Goal: Answer question/provide support

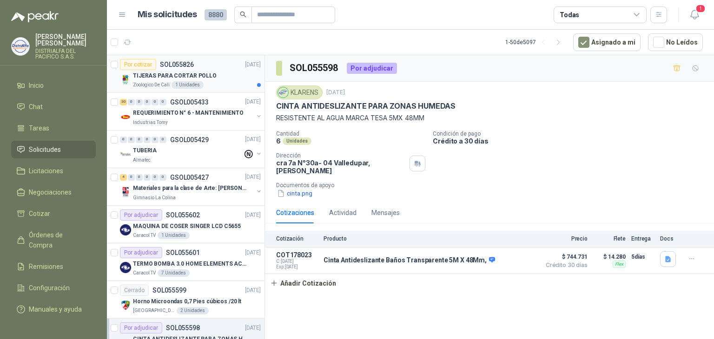
click at [226, 62] on div "Por cotizar SOL055826 12/09/25" at bounding box center [190, 64] width 141 height 11
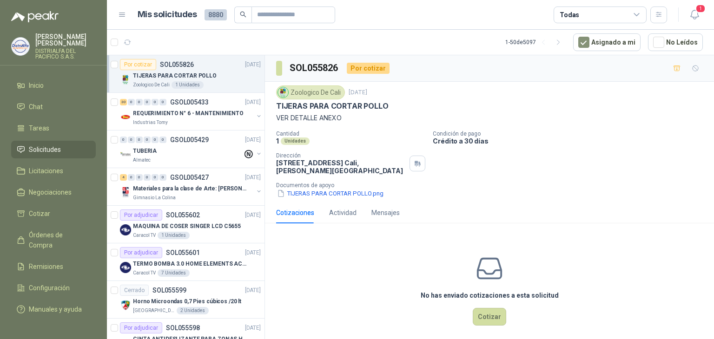
click at [365, 105] on p "TIJERAS PARA CORTAR POLLO" at bounding box center [332, 106] width 112 height 10
copy p "TIJERAS PARA CORTAR POLLO"
click at [296, 193] on button "TIJERAS PARA CORTAR POLLO.png" at bounding box center [330, 194] width 108 height 10
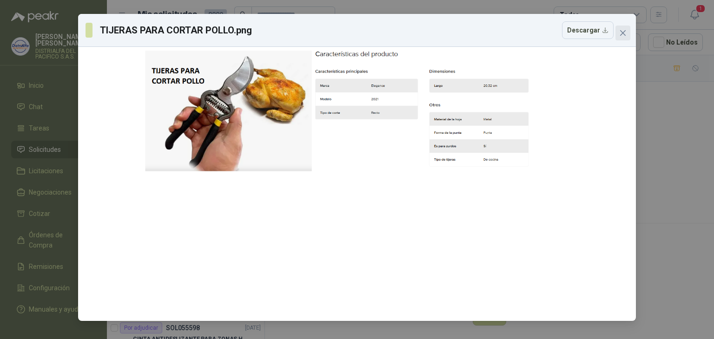
click at [619, 36] on icon "close" at bounding box center [622, 32] width 7 height 7
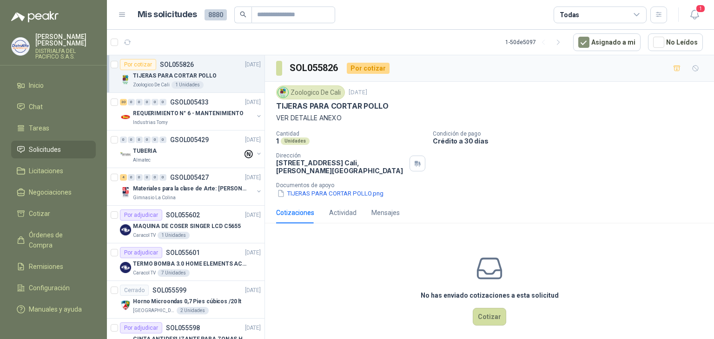
click at [711, 10] on header "Mis solicitudes 8880 Todas 1" at bounding box center [410, 15] width 607 height 30
click at [697, 13] on icon "button" at bounding box center [694, 14] width 8 height 9
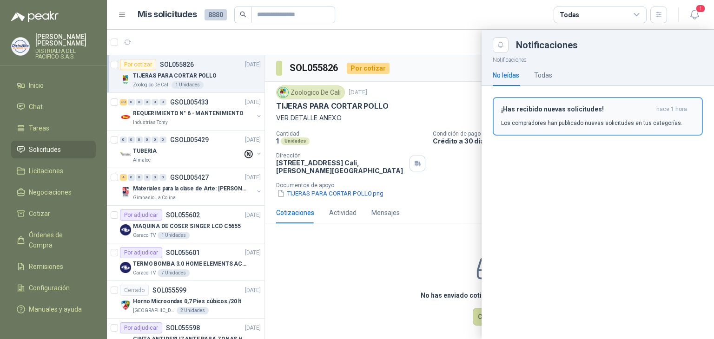
click at [533, 120] on p "Los compradores han publicado nuevas solicitudes en tus categorías." at bounding box center [591, 123] width 181 height 8
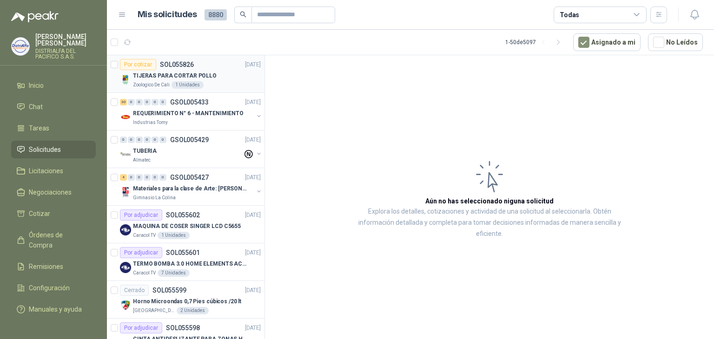
click at [198, 73] on p "TIJERAS PARA CORTAR POLLO" at bounding box center [175, 76] width 84 height 9
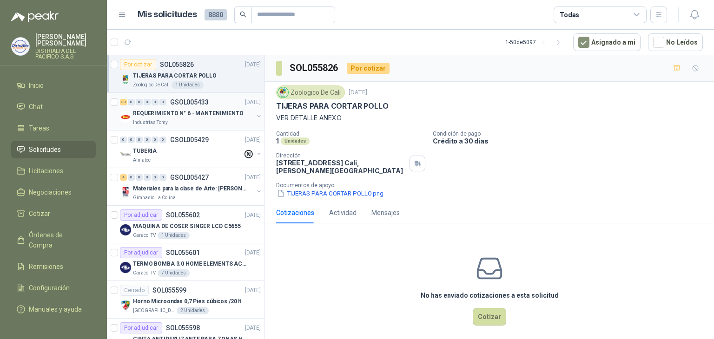
click at [187, 126] on div "30 0 0 0 0 0 GSOL005433 12/09/25 REQUERIMIENTO N° 6 - MANTENIMIENTO Industrias …" at bounding box center [186, 112] width 158 height 38
click at [182, 119] on div "Industrias Tomy" at bounding box center [193, 122] width 120 height 7
